Goal: Information Seeking & Learning: Learn about a topic

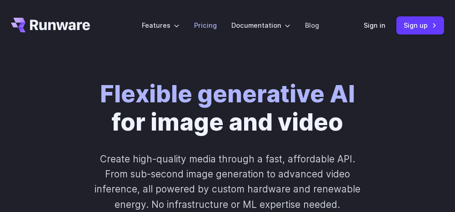
click at [204, 26] on link "Pricing" at bounding box center [205, 25] width 23 height 10
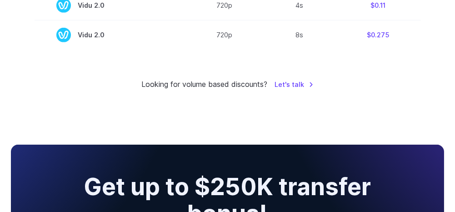
scroll to position [910, 0]
